Goal: Task Accomplishment & Management: Use online tool/utility

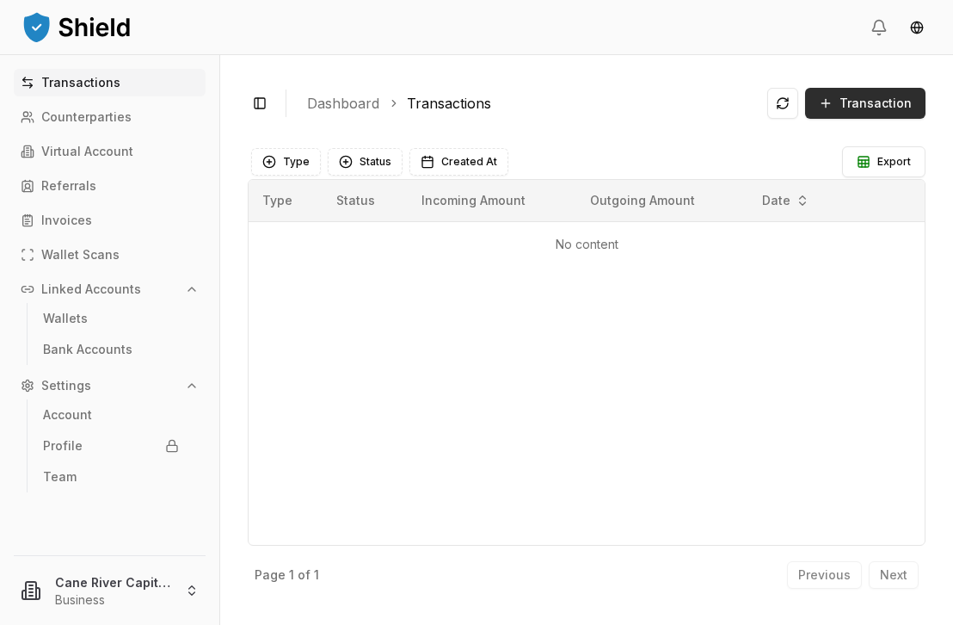
click at [842, 101] on button "Transaction" at bounding box center [865, 103] width 120 height 31
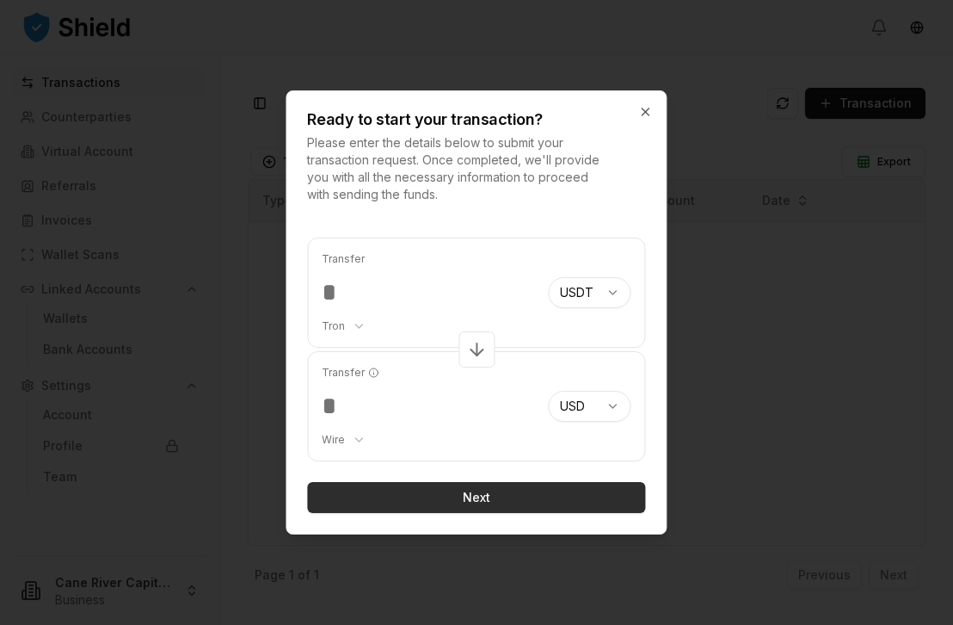
type input "****"
click at [488, 491] on button "Next" at bounding box center [476, 497] width 338 height 31
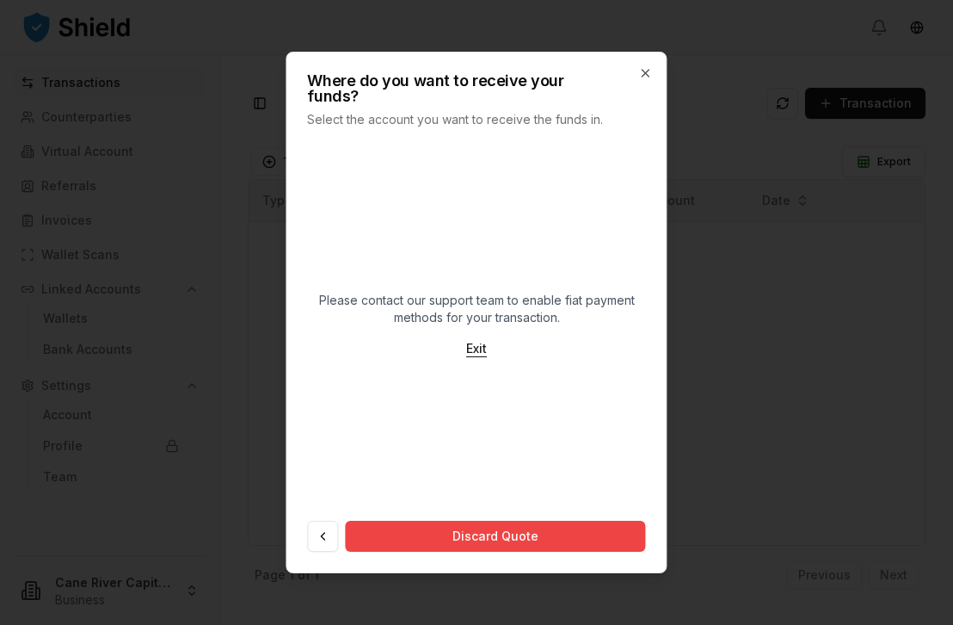
click at [478, 342] on button "Exit" at bounding box center [476, 348] width 48 height 31
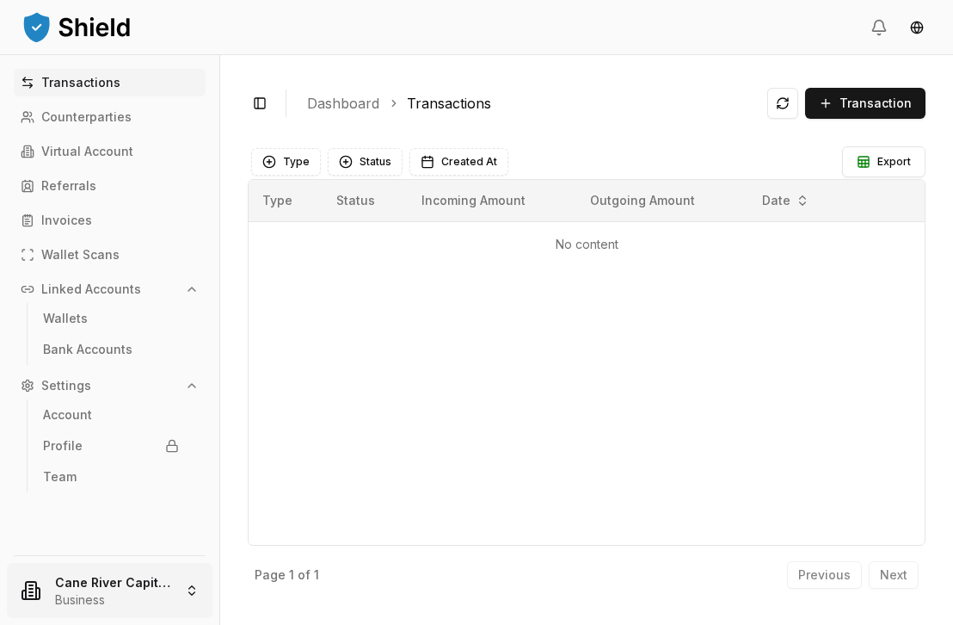
click at [190, 584] on html "Transactions Counterparties Virtual Account Referrals Invoices Wallet Scans Lin…" at bounding box center [476, 312] width 953 height 625
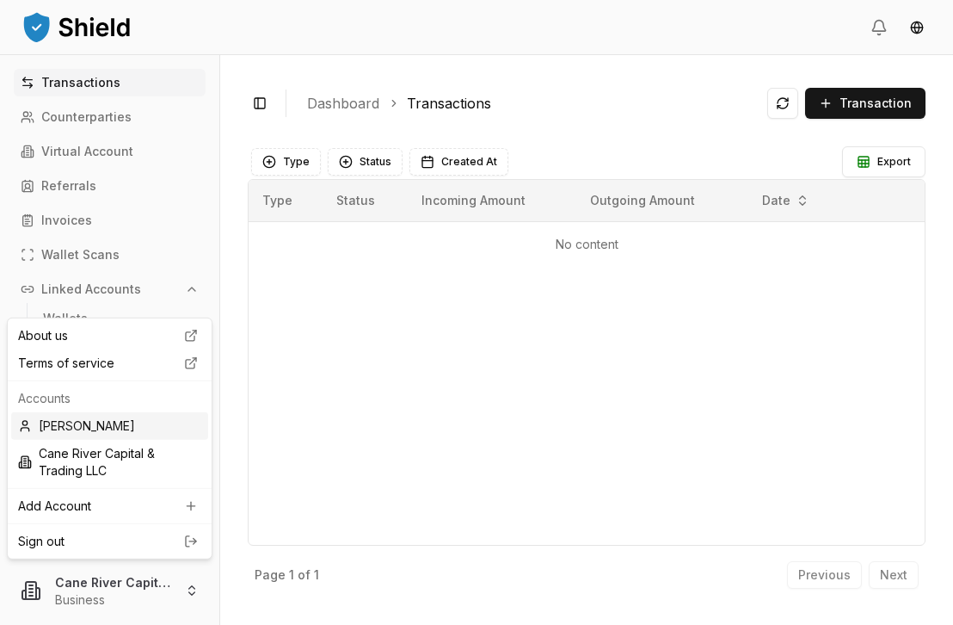
click at [89, 425] on div "[PERSON_NAME]" at bounding box center [109, 426] width 197 height 28
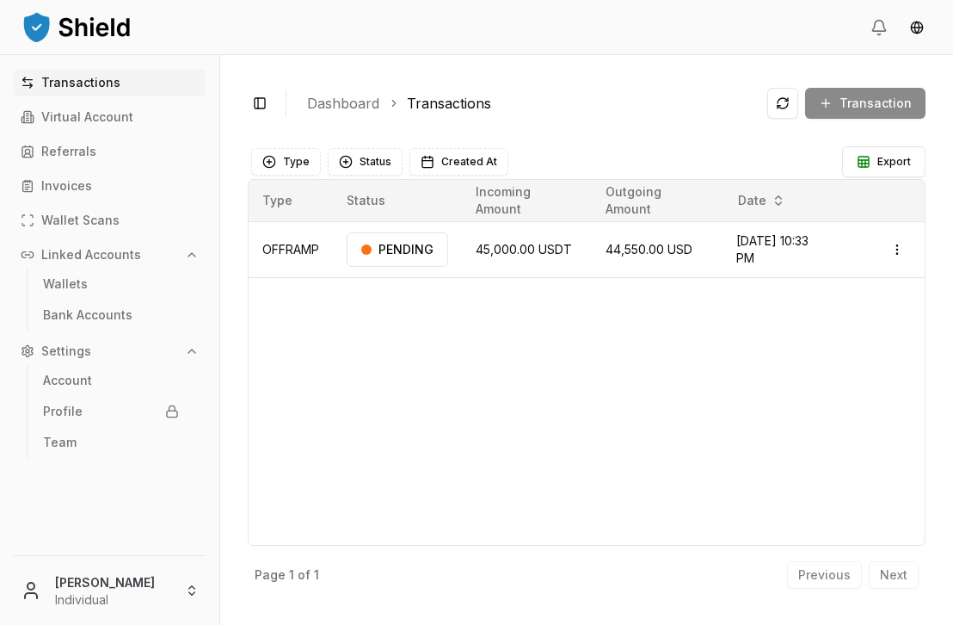
click at [850, 98] on div "Transaction" at bounding box center [846, 103] width 158 height 31
click at [840, 104] on div "Transaction" at bounding box center [846, 103] width 158 height 31
click at [895, 245] on html "Transactions Virtual Account Referrals Invoices Wallet Scans Linked Accounts Wa…" at bounding box center [476, 312] width 953 height 625
click at [850, 341] on p "Delete" at bounding box center [857, 341] width 34 height 10
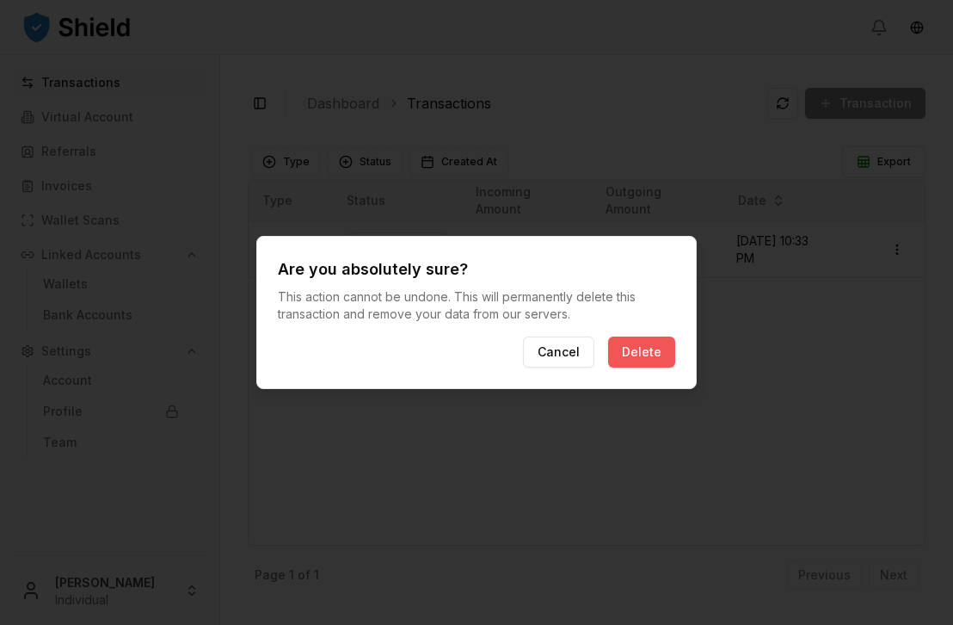
click at [654, 352] on button "Delete" at bounding box center [641, 351] width 67 height 31
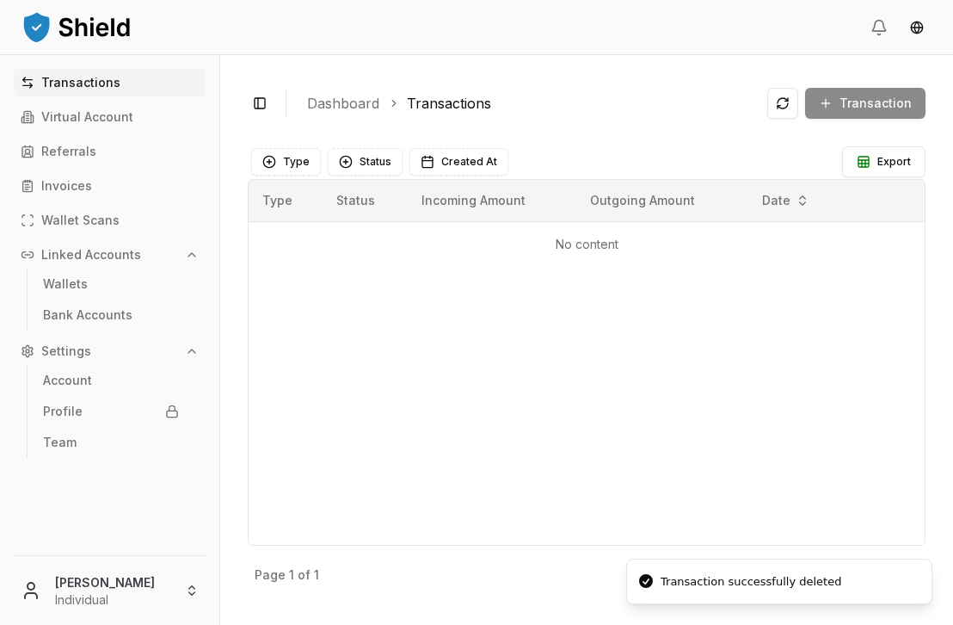
click at [824, 100] on div "Transaction" at bounding box center [846, 103] width 158 height 31
click at [840, 101] on div "Transaction" at bounding box center [846, 103] width 158 height 31
click at [843, 104] on div "Transaction" at bounding box center [846, 103] width 158 height 31
click at [616, 215] on th "Outgoing Amount" at bounding box center [661, 200] width 170 height 41
click at [830, 105] on div "Transaction" at bounding box center [846, 103] width 158 height 31
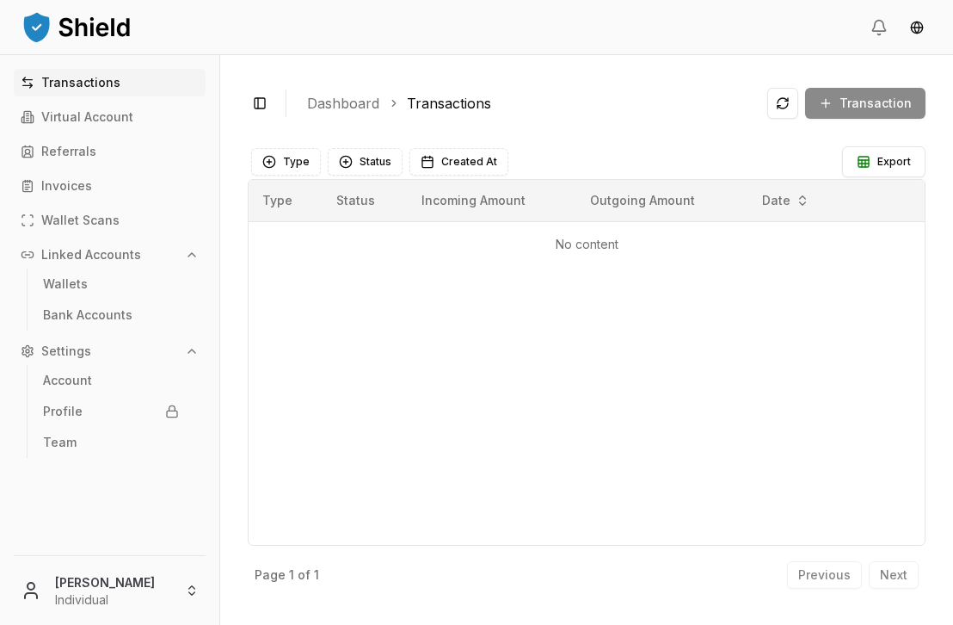
click at [833, 104] on div "Transaction" at bounding box center [846, 103] width 158 height 31
click at [82, 260] on p "Linked Accounts" at bounding box center [91, 255] width 100 height 12
click at [179, 255] on button "Linked Accounts" at bounding box center [110, 255] width 192 height 28
click at [93, 313] on p "Bank Accounts" at bounding box center [87, 315] width 89 height 12
click at [83, 321] on p "Bank Accounts" at bounding box center [87, 315] width 89 height 12
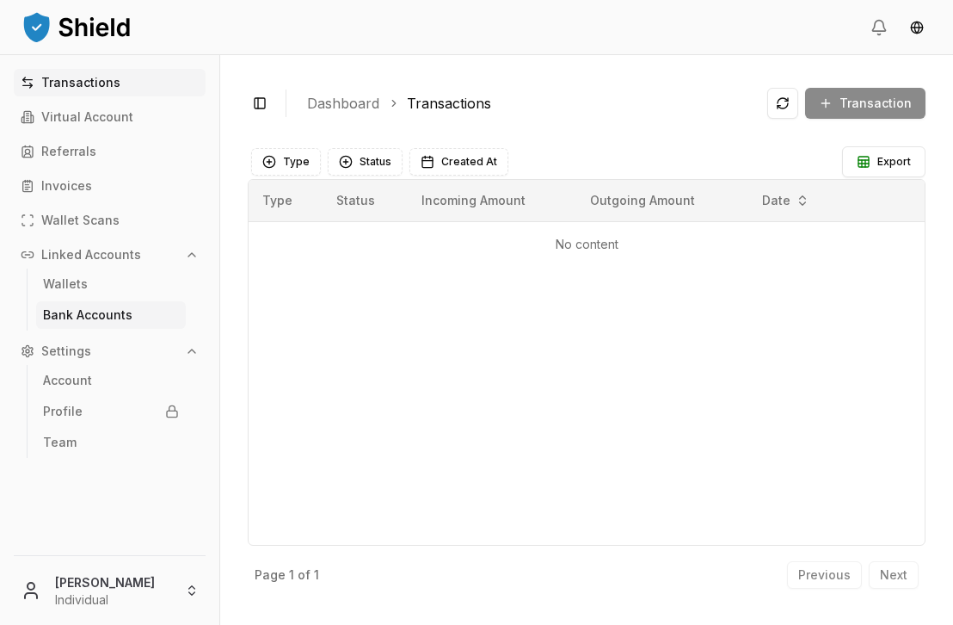
click at [70, 317] on p "Bank Accounts" at bounding box center [87, 315] width 89 height 12
click at [83, 380] on p "Account" at bounding box center [67, 380] width 49 height 12
click at [76, 278] on p "Wallets" at bounding box center [65, 284] width 45 height 12
click at [79, 289] on p "Wallets" at bounding box center [65, 284] width 45 height 12
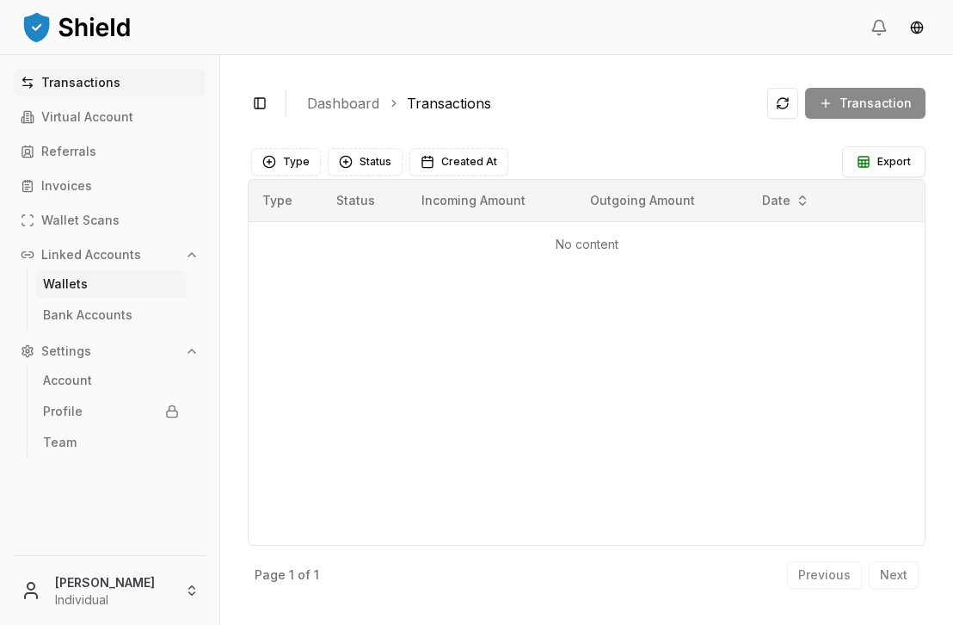
click at [79, 289] on p "Wallets" at bounding box center [65, 284] width 45 height 12
click at [74, 329] on ul "Bank Accounts" at bounding box center [111, 314] width 168 height 31
click at [50, 316] on p "Bank Accounts" at bounding box center [87, 315] width 89 height 12
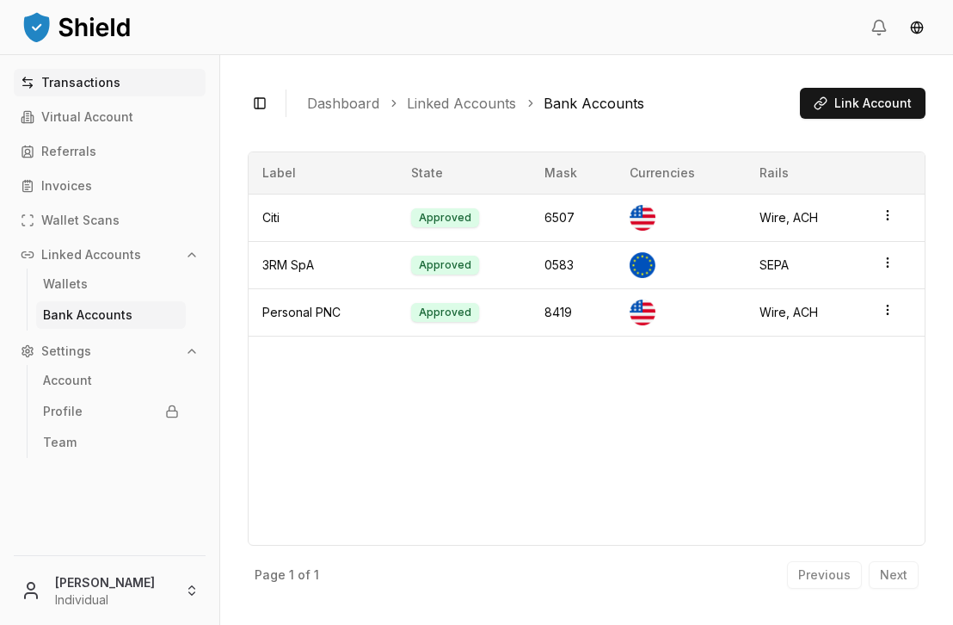
click at [80, 83] on p "Transactions" at bounding box center [80, 83] width 79 height 12
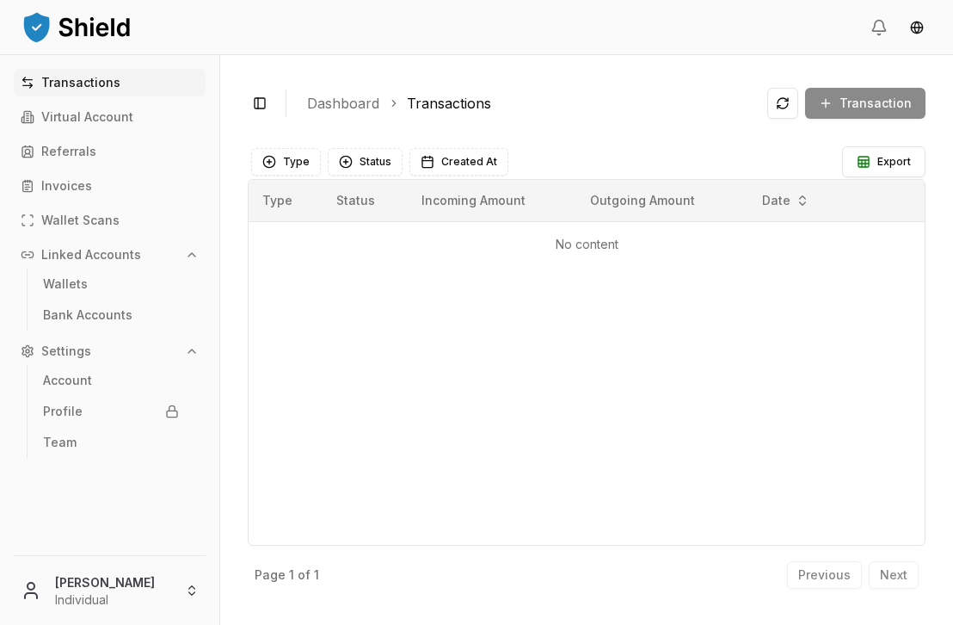
click at [843, 107] on div "Transaction" at bounding box center [846, 103] width 158 height 31
